Goal: Task Accomplishment & Management: Complete application form

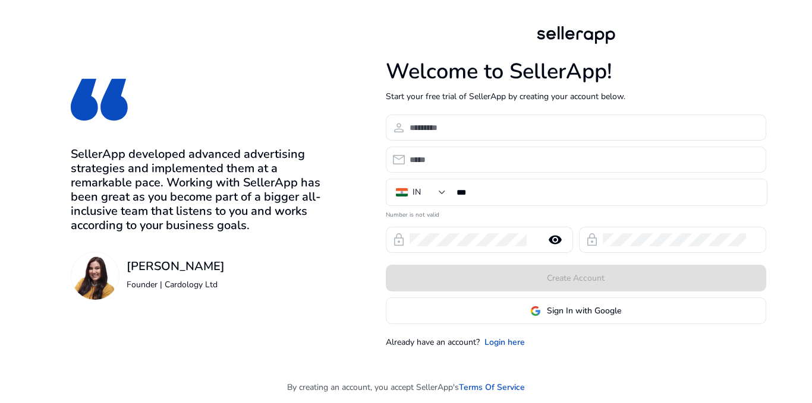
click at [525, 314] on span at bounding box center [575, 311] width 379 height 29
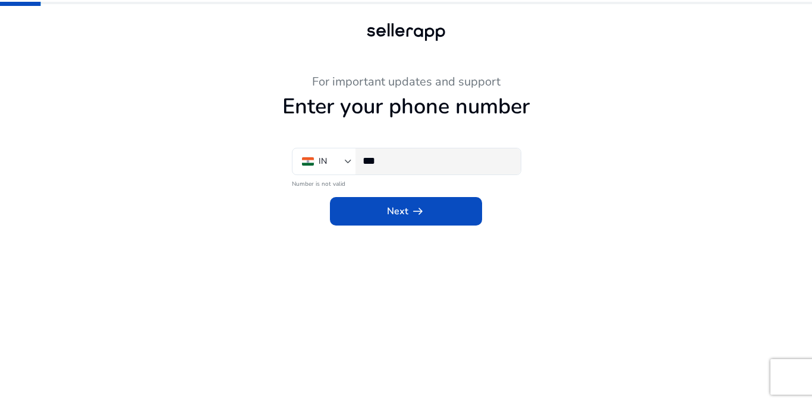
click at [405, 152] on div "***" at bounding box center [436, 162] width 149 height 26
click at [408, 163] on input "***" at bounding box center [436, 160] width 149 height 13
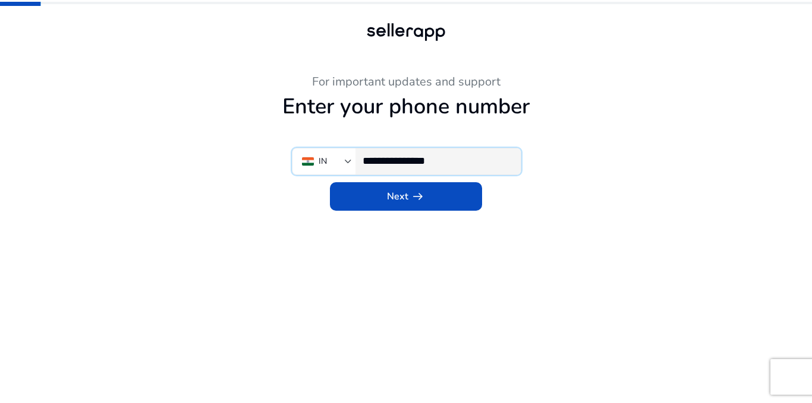
type input "**********"
click at [414, 212] on app-phone-number "**********" at bounding box center [406, 239] width 654 height 329
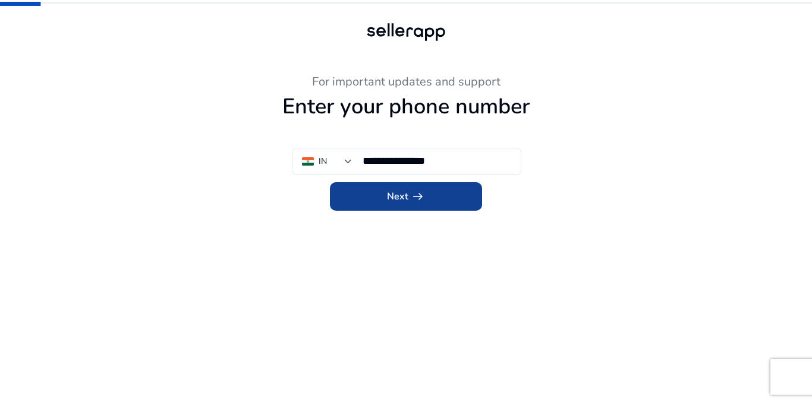
click at [418, 211] on span at bounding box center [406, 196] width 152 height 29
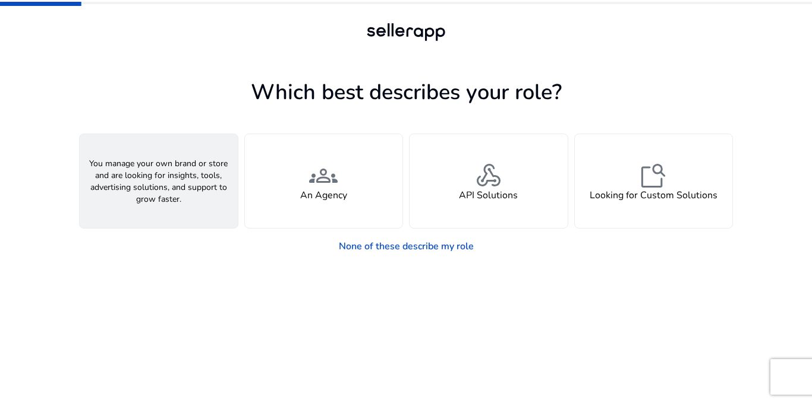
click at [174, 171] on div "person A Seller" at bounding box center [159, 181] width 158 height 94
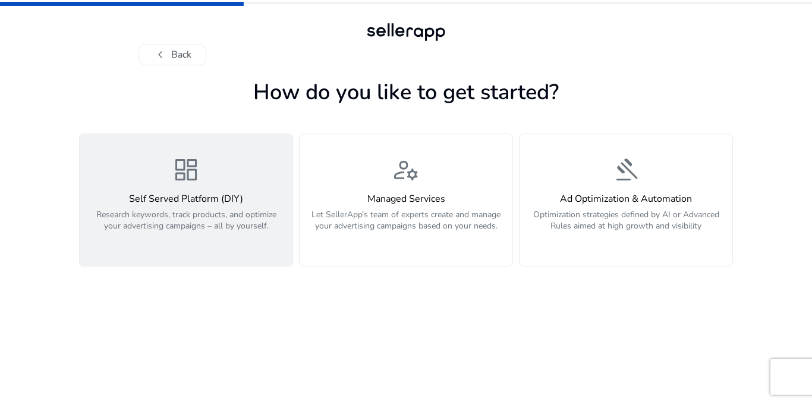
click at [205, 206] on div "Self Served Platform (DIY) Research keywords, track products, and optimize your…" at bounding box center [186, 219] width 198 height 51
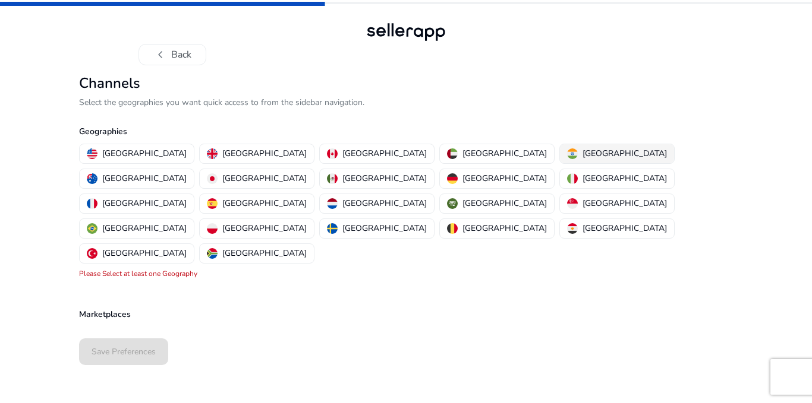
click at [567, 156] on div "[GEOGRAPHIC_DATA]" at bounding box center [617, 153] width 100 height 12
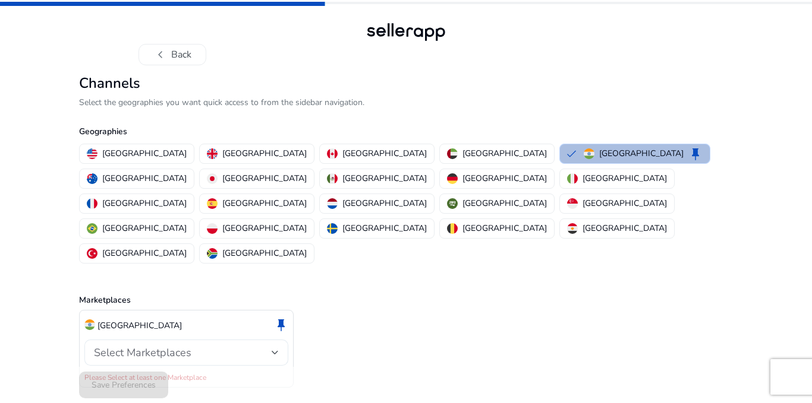
click at [250, 346] on div "Select Marketplaces" at bounding box center [183, 352] width 178 height 13
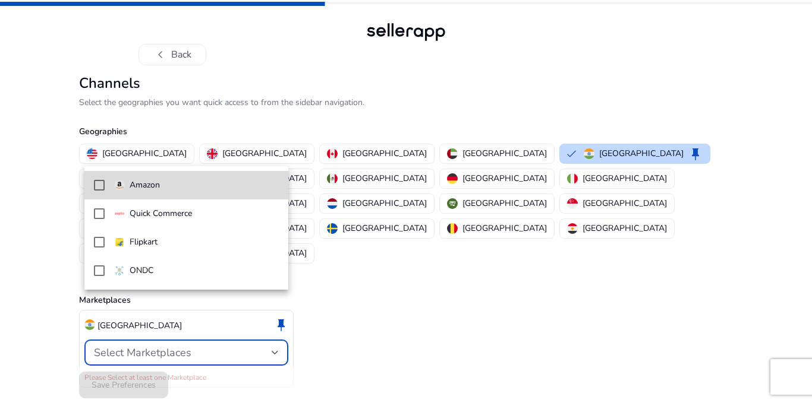
click at [108, 192] on mat-option "Amazon" at bounding box center [186, 185] width 204 height 29
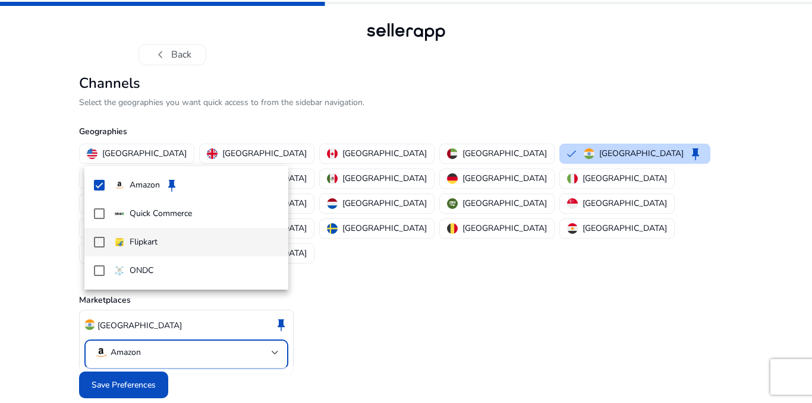
drag, startPoint x: 105, startPoint y: 220, endPoint x: 105, endPoint y: 229, distance: 8.3
click at [105, 222] on mat-option "Quick Commerce" at bounding box center [186, 214] width 204 height 29
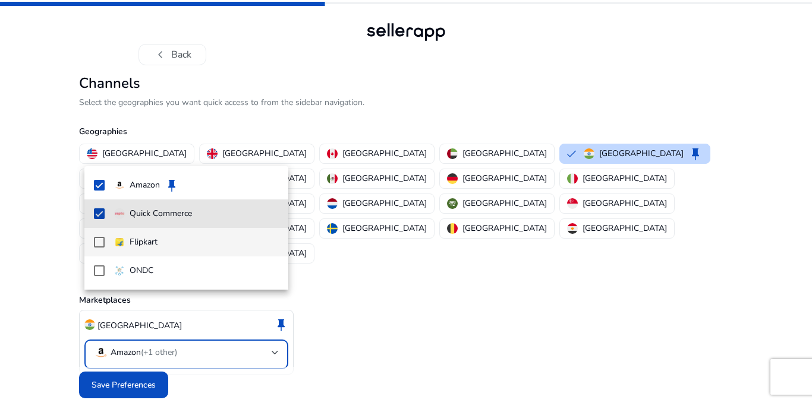
click at [104, 241] on mat-pseudo-checkbox at bounding box center [99, 242] width 11 height 11
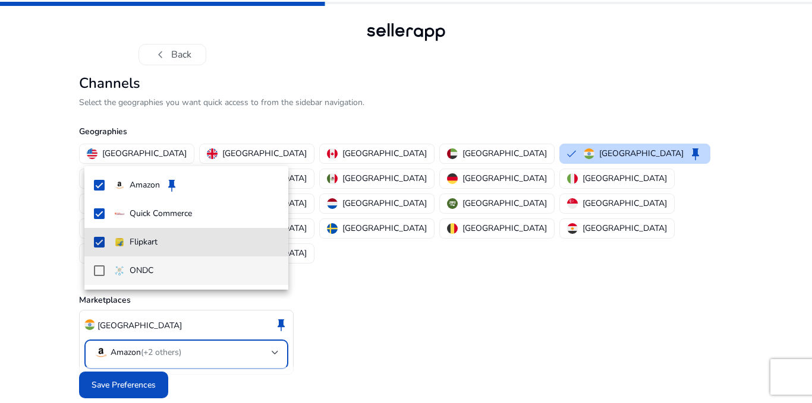
click at [96, 275] on mat-pseudo-checkbox at bounding box center [99, 271] width 11 height 11
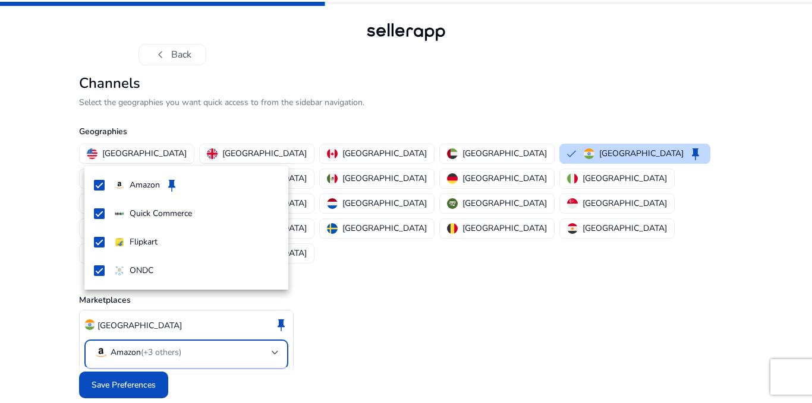
click at [363, 310] on div at bounding box center [406, 201] width 812 height 403
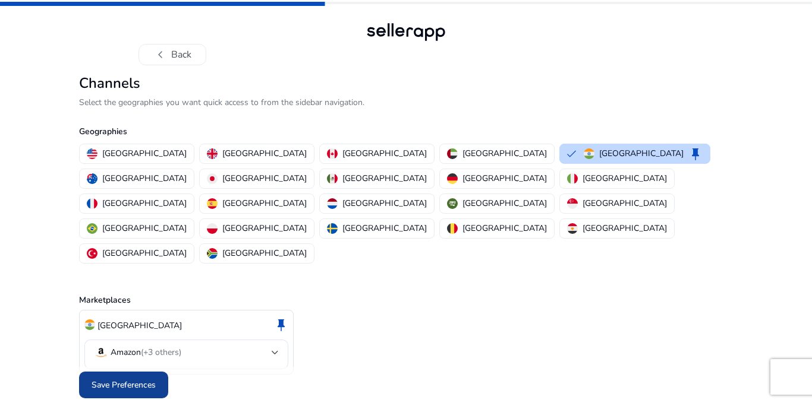
click at [136, 371] on span at bounding box center [123, 385] width 89 height 29
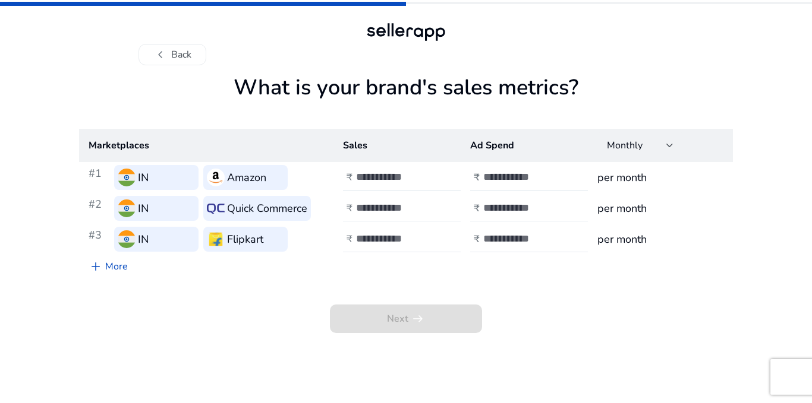
click at [411, 296] on div "Next arrow_right_alt" at bounding box center [406, 306] width 654 height 55
click at [386, 188] on div at bounding box center [409, 178] width 107 height 26
click at [393, 260] on div "Marketplaces Sales Ad Spend Monthly #1 IN Amazon ₹ ₹ per month #2 IN Quick Comm…" at bounding box center [406, 204] width 654 height 150
click at [174, 49] on button "chevron_left Back" at bounding box center [172, 54] width 68 height 21
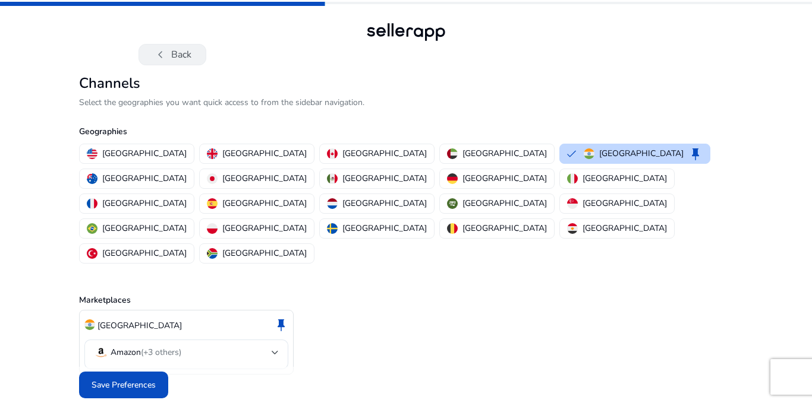
click at [185, 54] on button "chevron_left Back" at bounding box center [172, 54] width 68 height 21
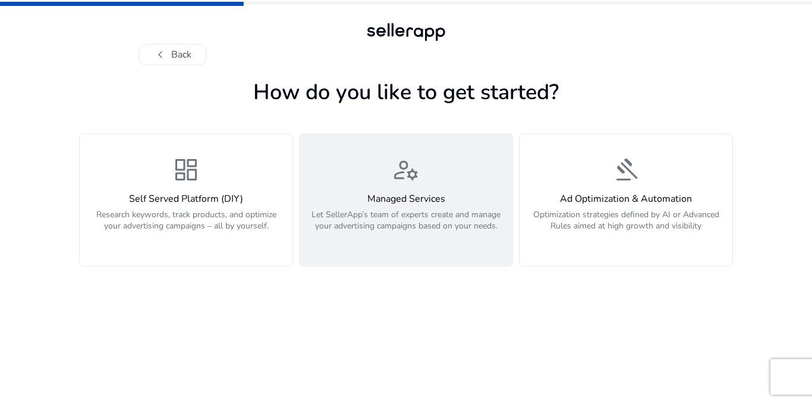
click at [386, 192] on div "manage_accounts Managed Services Let SellerApp’s team of experts create and man…" at bounding box center [406, 200] width 198 height 89
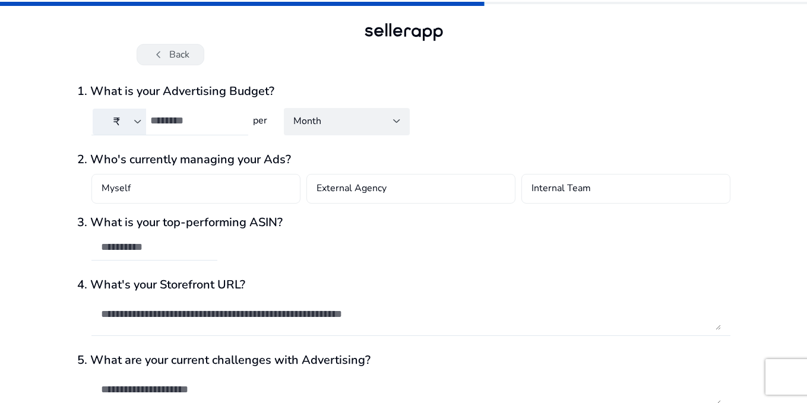
click at [181, 59] on button "chevron_left Back" at bounding box center [171, 54] width 68 height 21
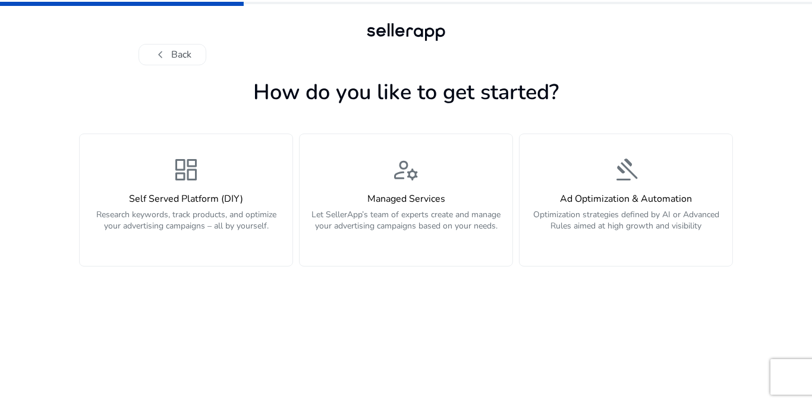
click at [181, 59] on button "chevron_left Back" at bounding box center [172, 54] width 68 height 21
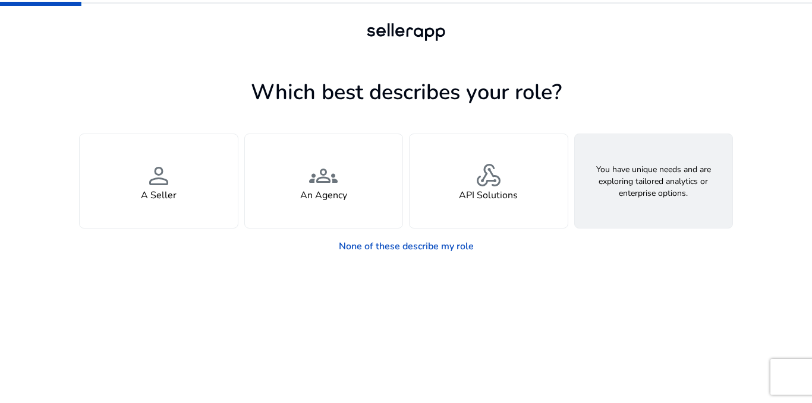
click at [660, 182] on span "feature_search" at bounding box center [653, 176] width 29 height 29
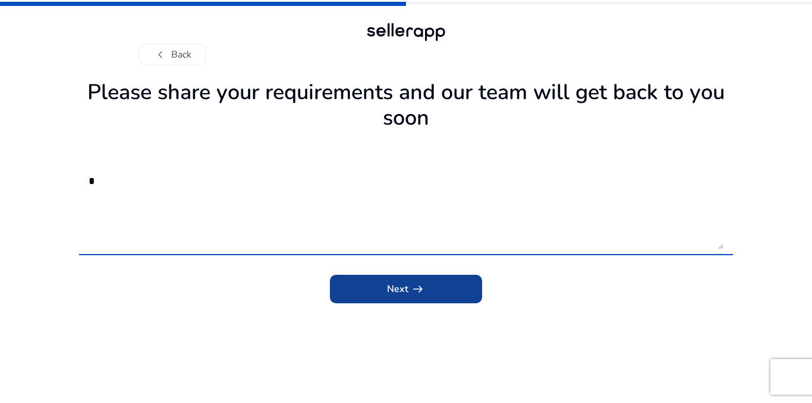
type textarea "*"
click at [418, 283] on span "arrow_right_alt" at bounding box center [418, 289] width 14 height 14
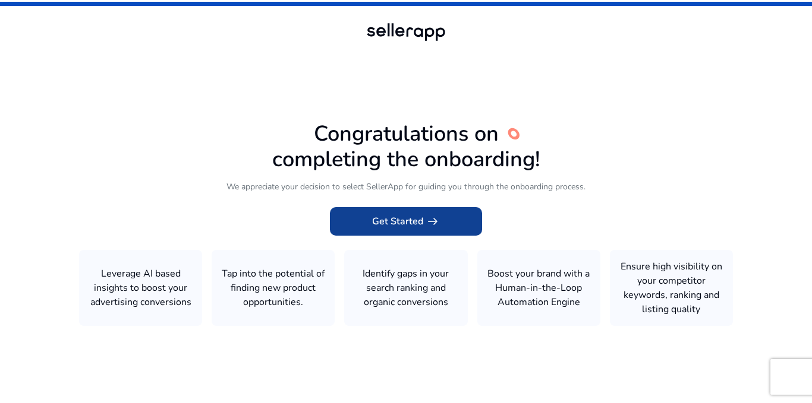
click at [365, 213] on span at bounding box center [406, 221] width 152 height 29
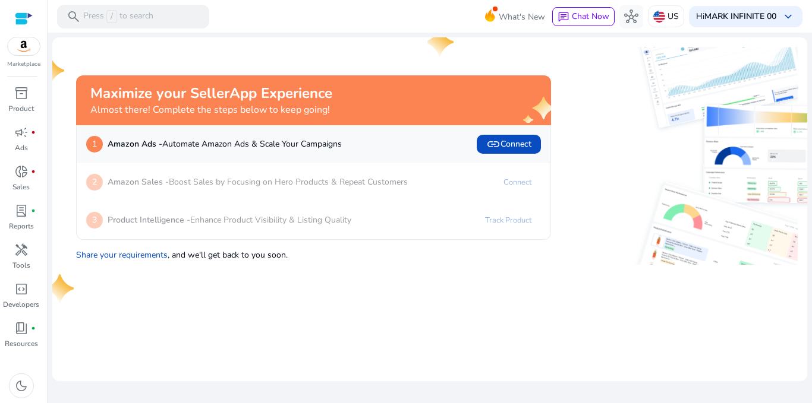
click at [15, 47] on img at bounding box center [24, 46] width 32 height 18
click at [31, 56] on div "Marketplace" at bounding box center [23, 34] width 47 height 69
click at [24, 53] on img at bounding box center [24, 46] width 32 height 18
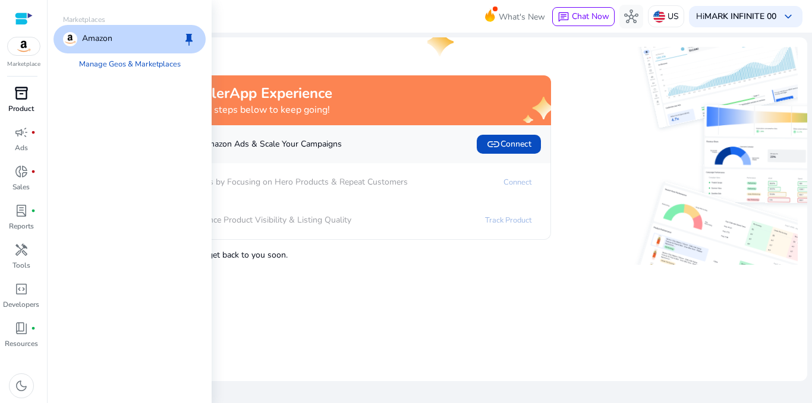
click at [26, 106] on p "Product" at bounding box center [21, 108] width 26 height 11
